Goal: Task Accomplishment & Management: Use online tool/utility

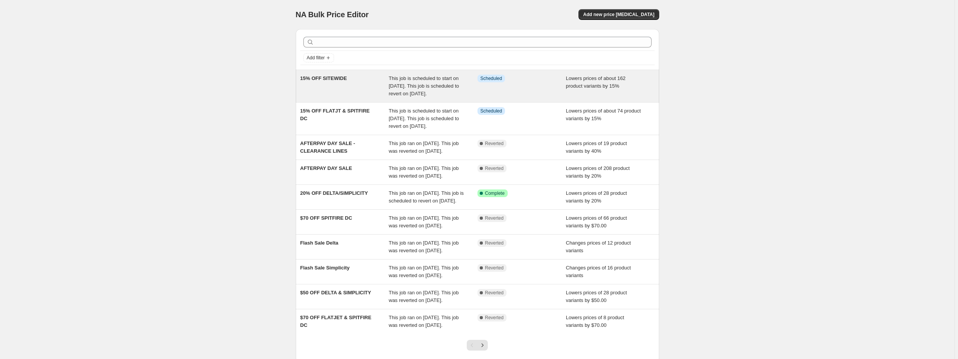
click at [433, 83] on span "This job is scheduled to start on [DATE]. This job is scheduled to revert on [D…" at bounding box center [424, 85] width 70 height 21
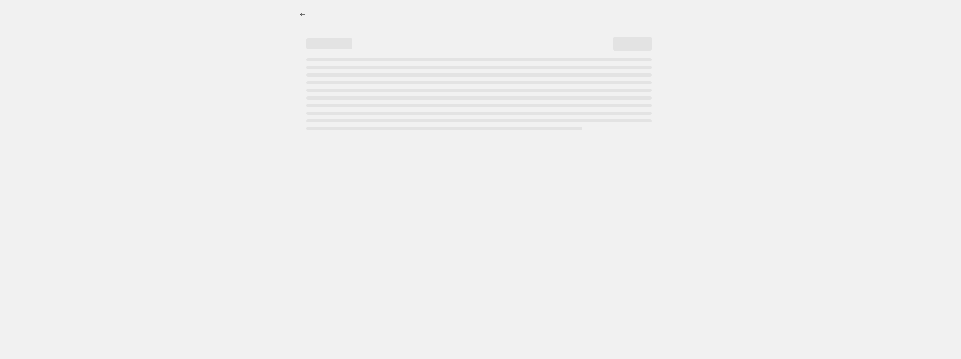
select select "percentage"
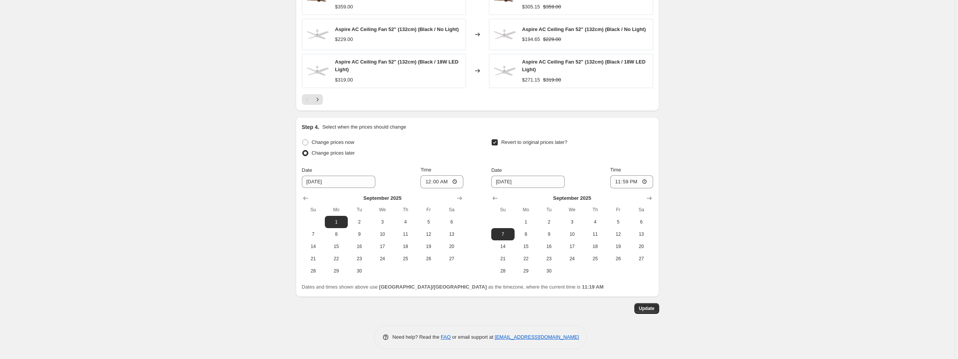
scroll to position [616, 0]
